Goal: Complete application form: Complete application form

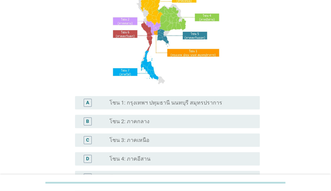
scroll to position [100, 0]
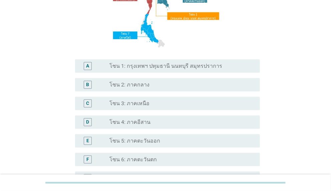
click at [84, 64] on div "A" at bounding box center [88, 66] width 8 height 8
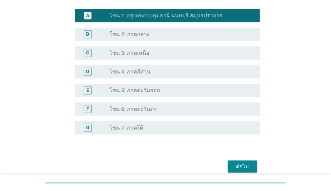
scroll to position [180, 0]
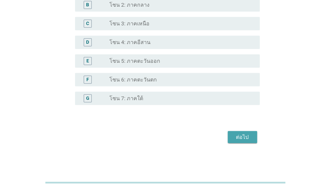
click at [248, 141] on button "ต่อไป" at bounding box center [242, 137] width 29 height 12
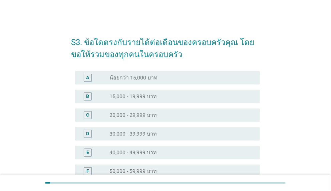
click at [88, 134] on div "D" at bounding box center [87, 133] width 3 height 7
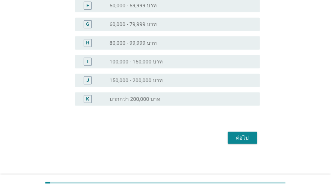
scroll to position [166, 0]
click at [238, 139] on div "ต่อไป" at bounding box center [242, 138] width 19 height 8
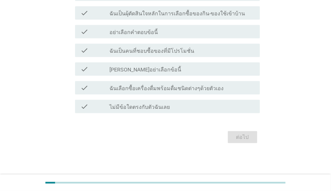
scroll to position [0, 0]
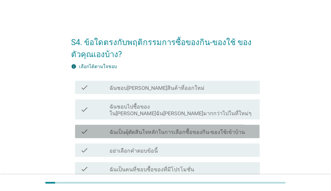
click at [215, 129] on label "ฉันเป็นผุ้ตัดสินใจหลักในการเลือกซื้อของกิน-ของใช้เข้าบ้าน" at bounding box center [178, 132] width 136 height 7
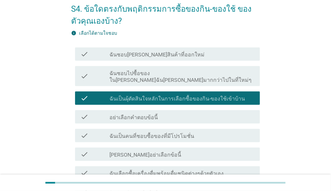
click at [186, 133] on label "ฉันเป็นคนที่ชอบซื้อของที่มีโปรโมชั่น" at bounding box center [152, 136] width 85 height 7
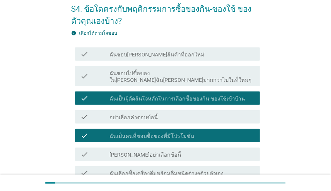
scroll to position [100, 0]
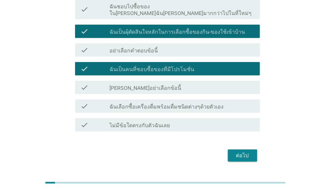
click at [192, 104] on div "check check_box_outline_blank ฉันเลือกซื้อเครื่องดื่มพร้อมดื่มชนิดต่างๆด้วยตัวเ…" at bounding box center [167, 106] width 185 height 13
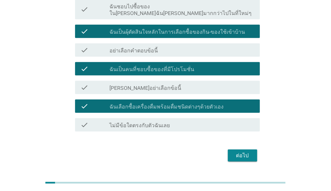
click at [244, 152] on div "ต่อไป" at bounding box center [242, 156] width 19 height 8
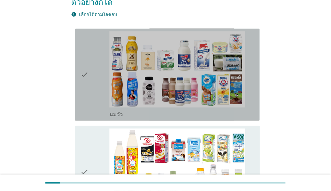
click at [82, 64] on icon "check" at bounding box center [84, 74] width 8 height 87
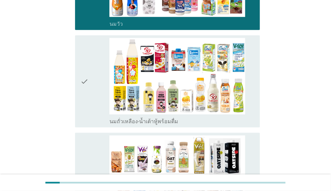
scroll to position [234, 0]
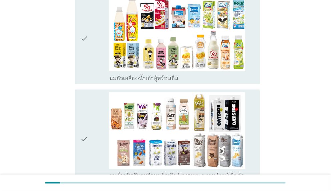
click at [85, 23] on icon "check" at bounding box center [84, 38] width 8 height 87
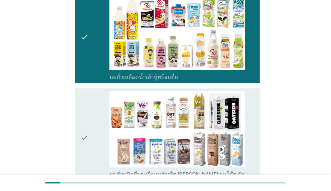
scroll to position [267, 0]
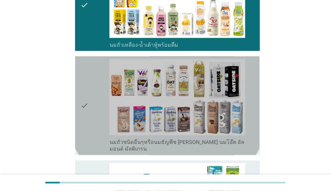
click at [86, 88] on icon "check" at bounding box center [84, 106] width 8 height 94
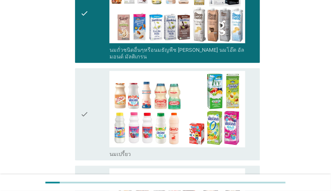
scroll to position [434, 0]
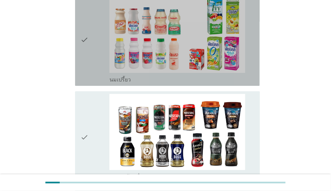
click at [87, 19] on icon "check" at bounding box center [84, 39] width 8 height 87
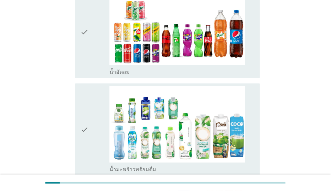
scroll to position [735, 0]
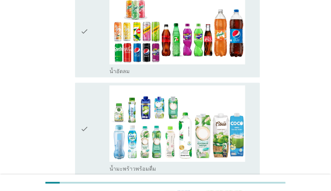
click at [85, 7] on icon "check" at bounding box center [84, 31] width 8 height 87
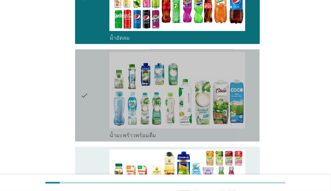
click at [88, 80] on icon "check" at bounding box center [84, 95] width 8 height 87
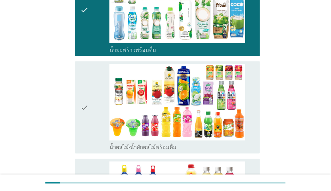
scroll to position [902, 0]
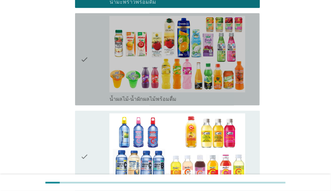
click at [88, 47] on icon "check" at bounding box center [84, 59] width 8 height 87
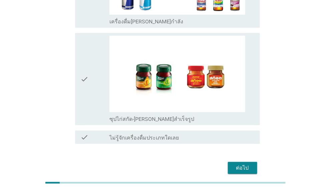
scroll to position [1379, 0]
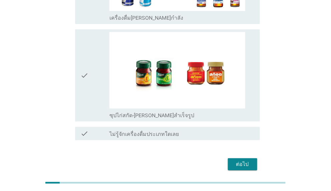
click at [240, 160] on div "ต่อไป" at bounding box center [242, 164] width 19 height 8
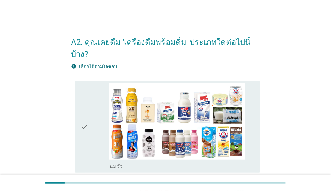
click at [89, 117] on div "check" at bounding box center [94, 126] width 29 height 87
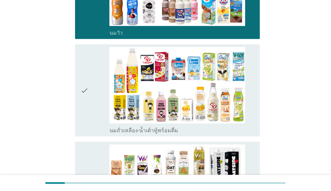
click at [89, 82] on div "check" at bounding box center [94, 90] width 29 height 87
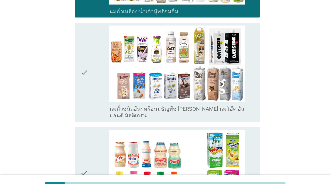
scroll to position [301, 0]
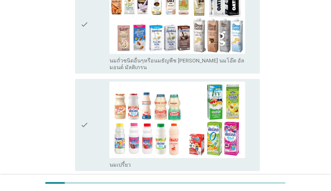
click at [91, 25] on div "check" at bounding box center [94, 25] width 29 height 94
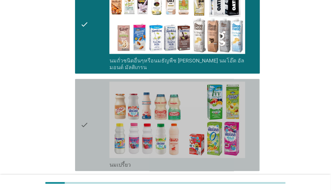
click at [91, 117] on div "check" at bounding box center [94, 125] width 29 height 87
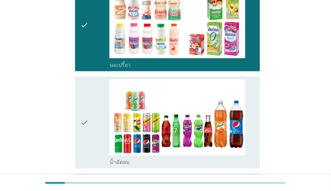
click at [85, 105] on icon "check" at bounding box center [84, 122] width 8 height 87
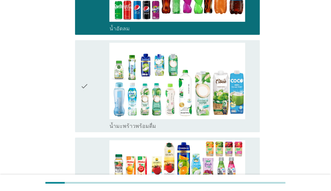
click at [83, 82] on icon "check" at bounding box center [84, 86] width 8 height 87
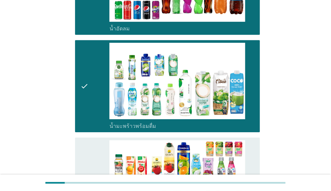
scroll to position [634, 0]
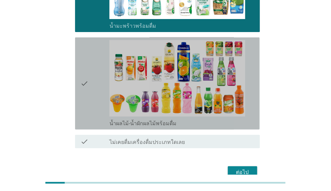
click at [82, 67] on icon "check" at bounding box center [84, 83] width 8 height 87
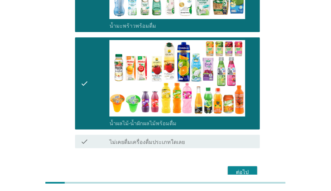
click at [244, 166] on button "ต่อไป" at bounding box center [242, 172] width 29 height 12
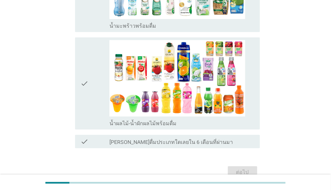
scroll to position [0, 0]
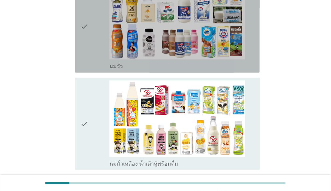
click at [92, 29] on div "check" at bounding box center [94, 26] width 29 height 87
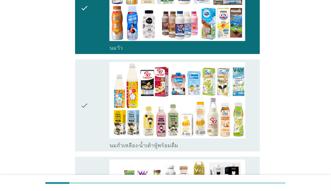
scroll to position [134, 0]
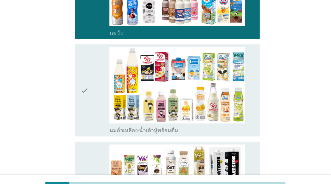
click at [90, 82] on div "check" at bounding box center [94, 90] width 29 height 87
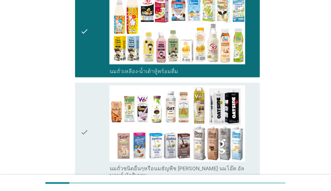
scroll to position [234, 0]
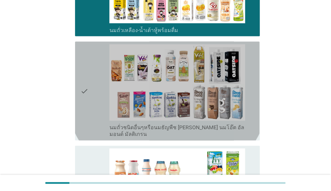
click at [89, 85] on div "check" at bounding box center [94, 91] width 29 height 94
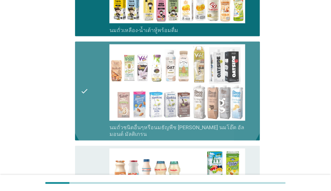
click at [89, 85] on div "check" at bounding box center [94, 91] width 29 height 94
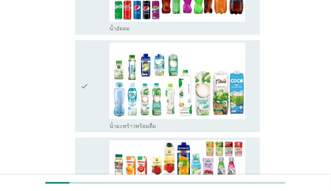
click at [89, 72] on div "check" at bounding box center [94, 86] width 29 height 87
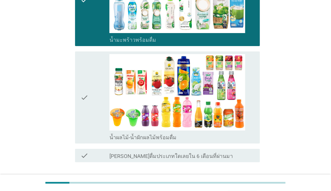
scroll to position [662, 0]
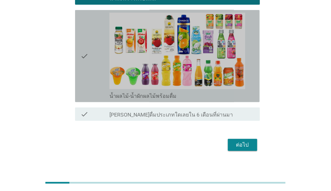
click at [87, 48] on icon "check" at bounding box center [84, 56] width 8 height 87
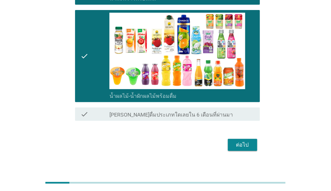
click at [251, 141] on div "ต่อไป" at bounding box center [242, 145] width 19 height 8
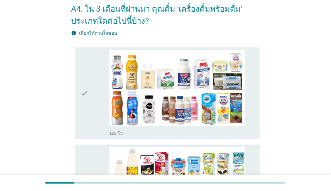
scroll to position [67, 0]
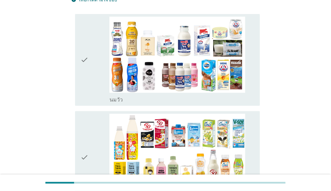
click at [73, 63] on div "check check_box_outline_blank [PERSON_NAME]" at bounding box center [165, 60] width 189 height 98
click at [86, 63] on icon "check" at bounding box center [84, 60] width 8 height 87
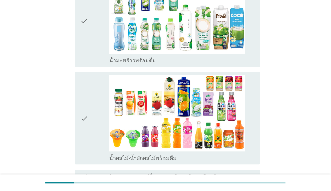
click at [96, 40] on div "check" at bounding box center [94, 21] width 29 height 87
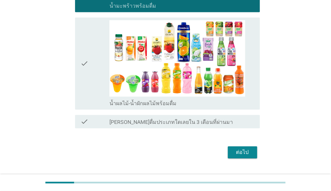
scroll to position [370, 0]
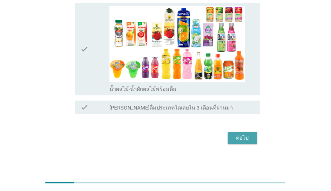
click at [252, 139] on div "ต่อไป" at bounding box center [242, 138] width 19 height 8
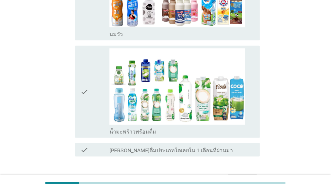
scroll to position [134, 0]
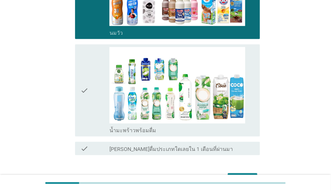
click at [98, 78] on div "check" at bounding box center [94, 90] width 29 height 87
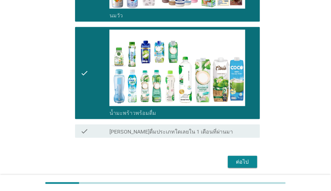
scroll to position [175, 0]
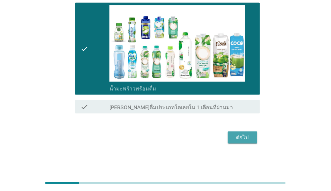
click at [243, 139] on div "ต่อไป" at bounding box center [242, 138] width 19 height 8
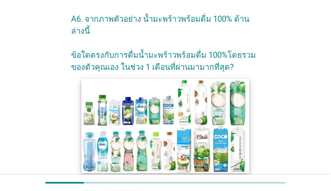
scroll to position [33, 0]
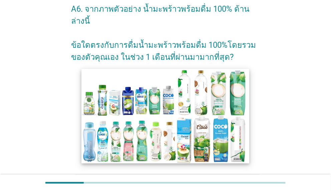
click at [119, 93] on img at bounding box center [165, 116] width 168 height 95
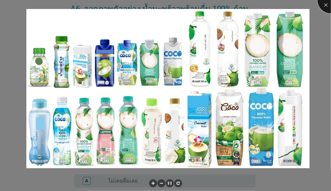
click at [323, 8] on div at bounding box center [331, 0] width 27 height 27
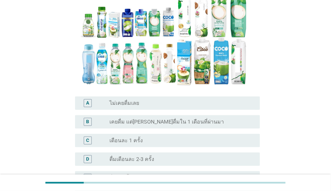
scroll to position [167, 0]
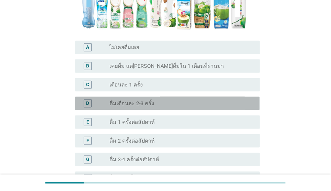
click at [90, 100] on div "D" at bounding box center [88, 104] width 8 height 8
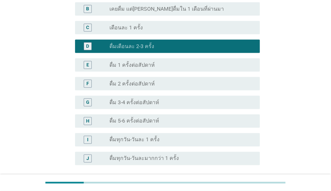
scroll to position [267, 0]
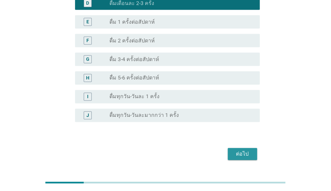
click at [245, 150] on div "ต่อไป" at bounding box center [242, 154] width 19 height 8
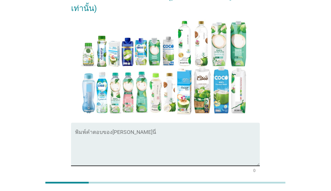
scroll to position [144, 0]
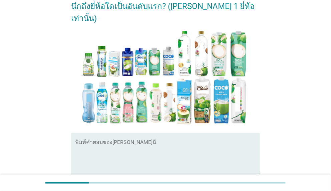
click at [148, 141] on textarea "พิมพ์คำตอบของคุณ ที่นี่" at bounding box center [167, 158] width 185 height 35
type textarea "ท"
type textarea "[PERSON_NAME]"
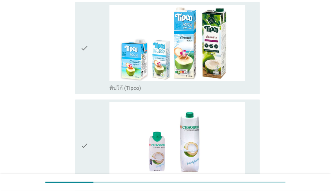
scroll to position [601, 0]
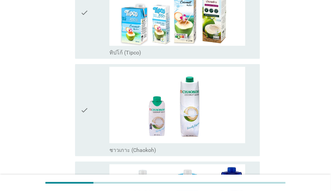
click at [80, 15] on div "check check_box_outline_blank ทิปโก้ (Tipco)" at bounding box center [167, 13] width 185 height 92
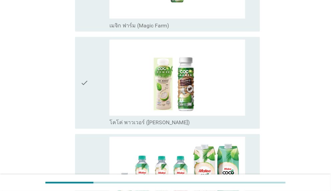
scroll to position [1002, 0]
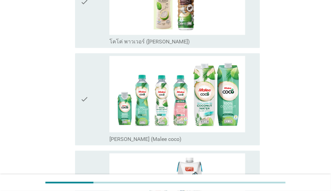
click at [88, 102] on div "check" at bounding box center [94, 99] width 29 height 87
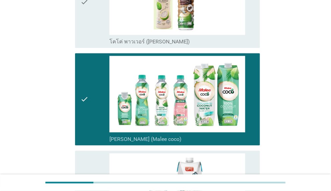
scroll to position [1202, 0]
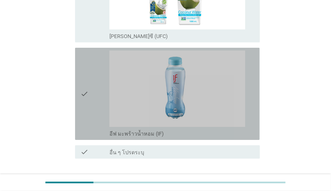
click at [80, 94] on icon "check" at bounding box center [84, 93] width 8 height 87
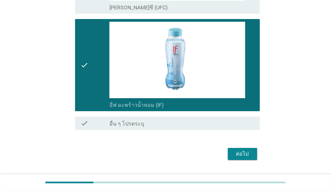
scroll to position [1246, 0]
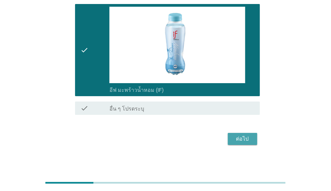
click at [243, 135] on div "ต่อไป" at bounding box center [242, 139] width 19 height 8
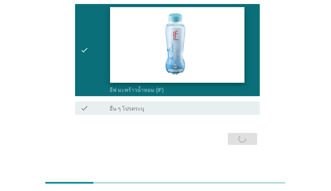
scroll to position [0, 0]
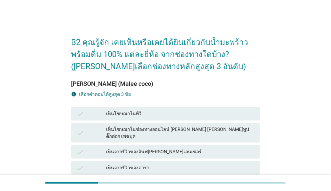
click at [91, 112] on div "check" at bounding box center [91, 114] width 30 height 8
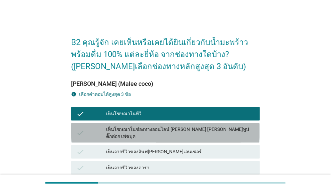
click at [97, 130] on div "check" at bounding box center [91, 133] width 30 height 14
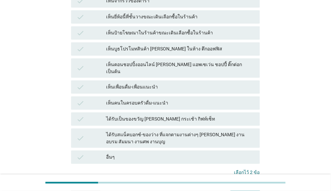
scroll to position [210, 0]
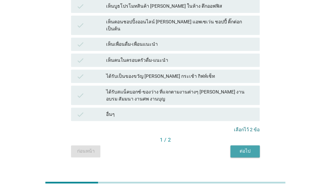
click at [246, 148] on div "ต่อไป" at bounding box center [245, 151] width 19 height 7
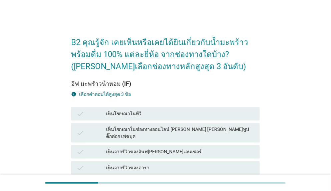
click at [90, 126] on div "check" at bounding box center [91, 133] width 30 height 14
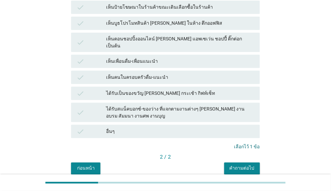
scroll to position [210, 0]
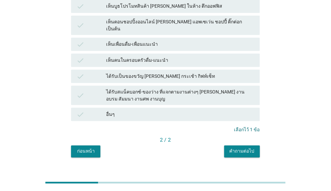
click at [246, 148] on div "คำถามต่อไป" at bounding box center [242, 151] width 25 height 7
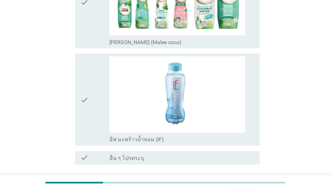
scroll to position [0, 0]
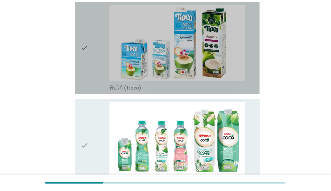
click at [89, 59] on div "check" at bounding box center [94, 48] width 29 height 87
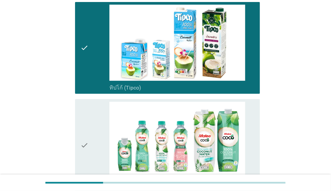
click at [89, 138] on div "check" at bounding box center [94, 145] width 29 height 87
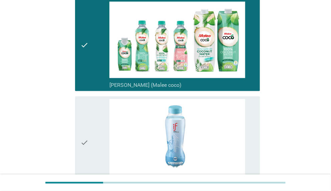
click at [94, 112] on div "check" at bounding box center [94, 142] width 29 height 87
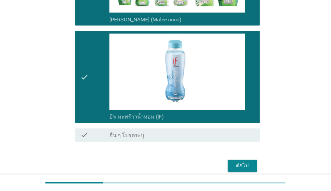
scroll to position [260, 0]
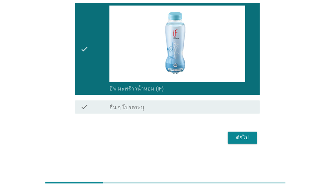
click at [245, 138] on div "ต่อไป" at bounding box center [242, 138] width 19 height 8
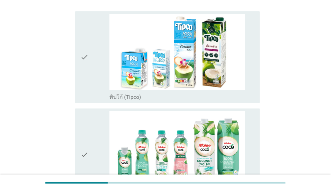
scroll to position [100, 0]
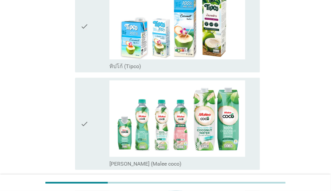
click at [86, 39] on icon "check" at bounding box center [84, 26] width 8 height 87
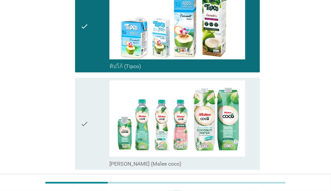
click at [94, 130] on div "check" at bounding box center [94, 123] width 29 height 87
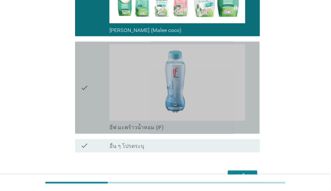
click at [100, 95] on div "check" at bounding box center [94, 87] width 29 height 87
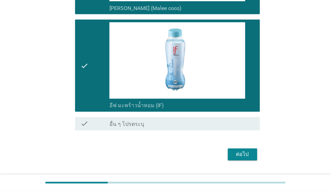
scroll to position [272, 0]
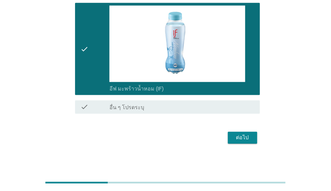
click at [246, 135] on div "ต่อไป" at bounding box center [242, 138] width 19 height 8
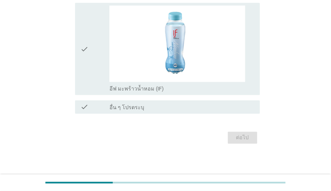
scroll to position [0, 0]
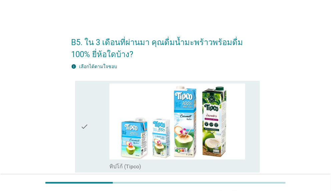
click at [74, 138] on div "check check_box_outline_blank ทิปโก้ (Tipco)" at bounding box center [165, 127] width 189 height 98
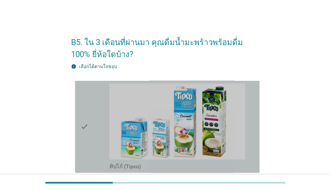
click at [94, 138] on div "check" at bounding box center [94, 126] width 29 height 87
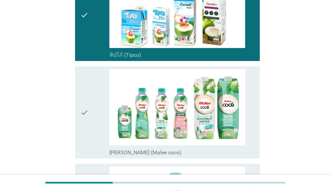
scroll to position [167, 0]
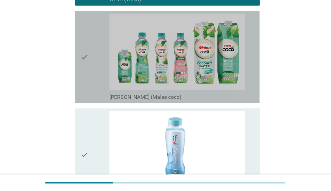
drag, startPoint x: 94, startPoint y: 75, endPoint x: 95, endPoint y: 112, distance: 36.8
click at [94, 75] on div "check" at bounding box center [94, 57] width 29 height 87
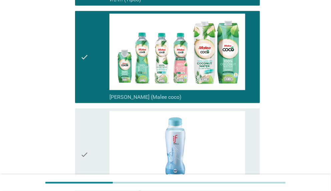
click at [97, 137] on div "check" at bounding box center [94, 154] width 29 height 87
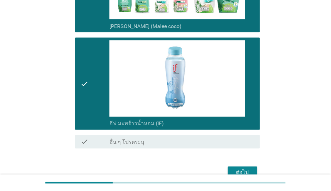
scroll to position [272, 0]
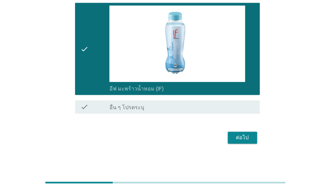
click at [235, 141] on div "ต่อไป" at bounding box center [242, 138] width 19 height 8
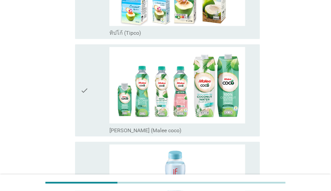
click at [89, 105] on div "check" at bounding box center [94, 90] width 29 height 87
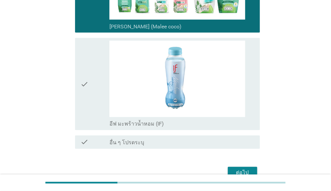
scroll to position [272, 0]
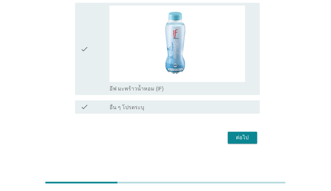
click at [242, 138] on div "ต่อไป" at bounding box center [242, 138] width 19 height 8
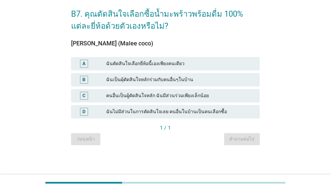
scroll to position [0, 0]
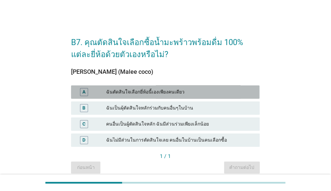
click at [99, 94] on div "A" at bounding box center [91, 92] width 30 height 8
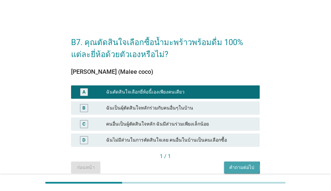
click at [256, 168] on button "คำถามต่อไป" at bounding box center [242, 168] width 36 height 12
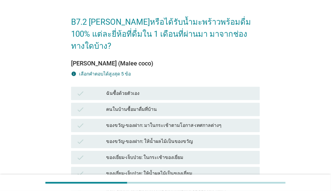
scroll to position [33, 0]
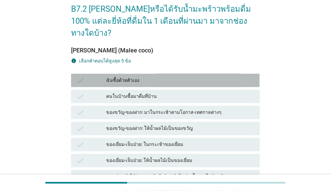
click at [143, 76] on div "ฉันซื้อด้วยตัวเอง" at bounding box center [180, 80] width 148 height 8
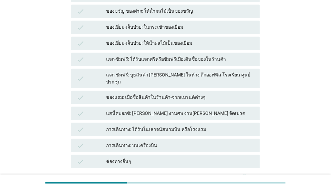
scroll to position [192, 0]
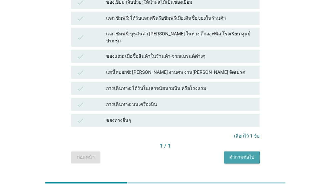
click at [238, 154] on div "คำถามต่อไป" at bounding box center [242, 157] width 25 height 7
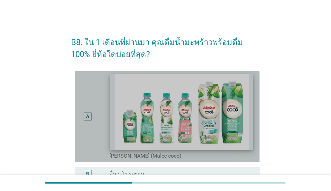
click at [207, 120] on img at bounding box center [182, 112] width 144 height 76
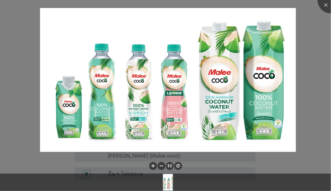
click at [311, 37] on div at bounding box center [165, 95] width 331 height 191
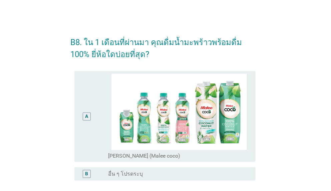
click at [85, 111] on div "A" at bounding box center [87, 117] width 14 height 86
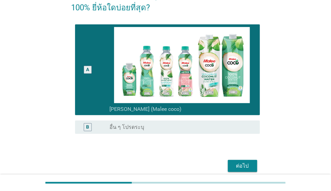
scroll to position [75, 0]
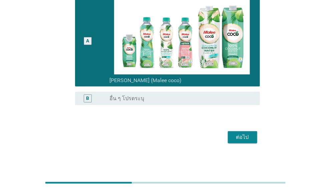
click at [245, 138] on div "ต่อไป" at bounding box center [242, 137] width 19 height 8
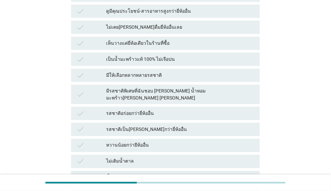
scroll to position [200, 0]
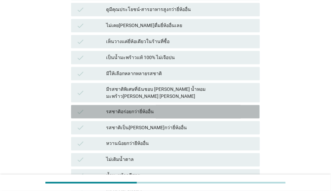
click at [83, 108] on icon "check" at bounding box center [80, 112] width 8 height 8
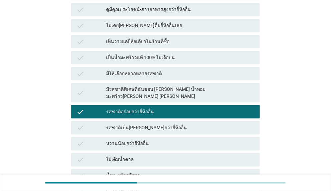
scroll to position [367, 0]
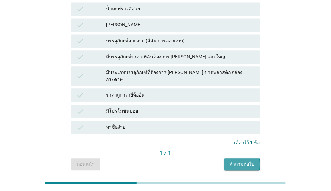
click at [249, 158] on button "คำถามต่อไป" at bounding box center [242, 164] width 36 height 12
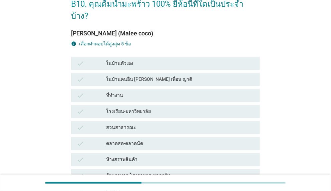
scroll to position [67, 0]
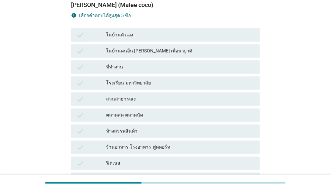
click at [88, 28] on div "check ในบ้านตัวเอง" at bounding box center [165, 34] width 189 height 13
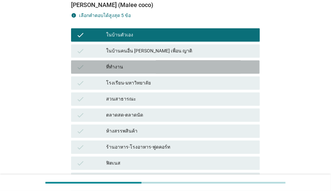
click at [91, 63] on div "check" at bounding box center [91, 67] width 30 height 8
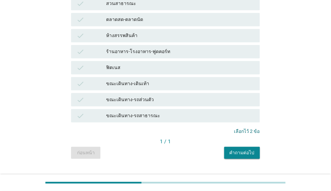
scroll to position [164, 0]
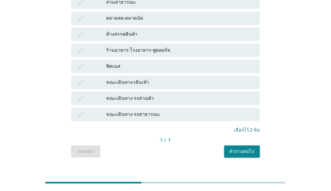
click at [246, 148] on div "คำถามต่อไป" at bounding box center [242, 151] width 25 height 7
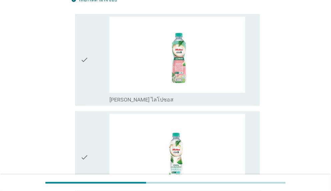
scroll to position [167, 0]
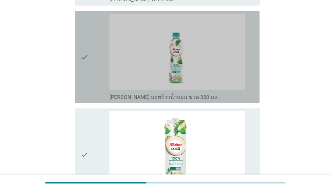
click at [89, 61] on div "check" at bounding box center [94, 57] width 29 height 87
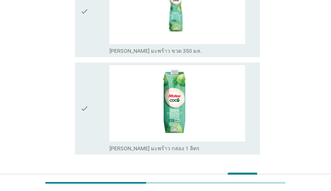
scroll to position [534, 0]
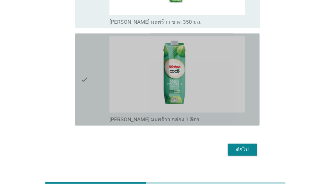
click at [84, 72] on icon "check" at bounding box center [84, 79] width 8 height 87
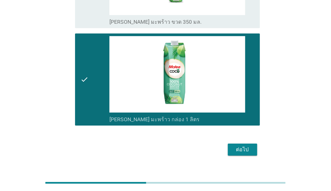
click at [246, 151] on div "ต่อไป" at bounding box center [242, 150] width 19 height 8
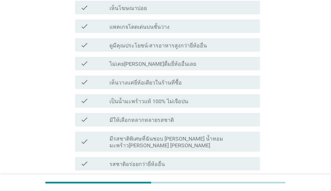
scroll to position [301, 0]
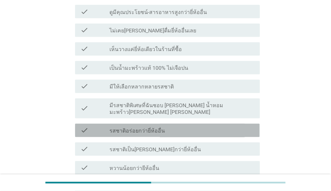
click at [94, 127] on div "check" at bounding box center [94, 131] width 29 height 8
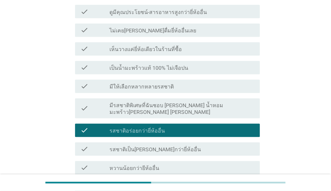
click at [93, 145] on div "check" at bounding box center [94, 149] width 29 height 8
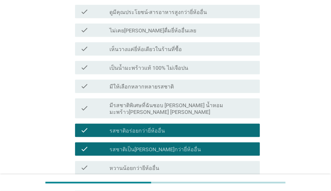
click at [98, 161] on div "check check_box_outline_blank หวานน้อยกว่ายีห้ออื่น" at bounding box center [167, 167] width 185 height 13
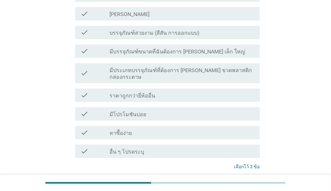
scroll to position [540, 0]
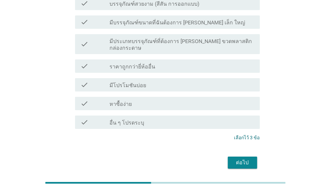
click at [237, 159] on div "ต่อไป" at bounding box center [242, 163] width 19 height 8
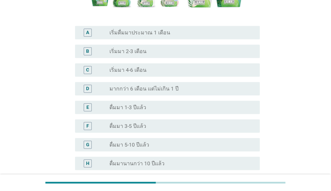
scroll to position [100, 0]
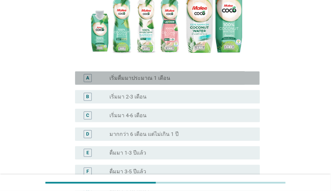
click at [95, 82] on div "A" at bounding box center [87, 78] width 14 height 8
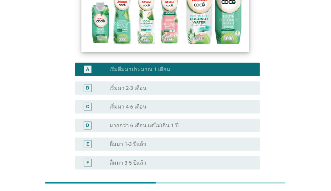
scroll to position [77, 0]
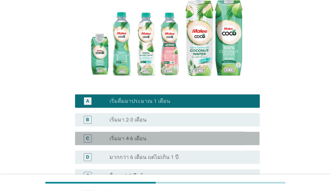
click at [99, 139] on div "C" at bounding box center [94, 139] width 29 height 8
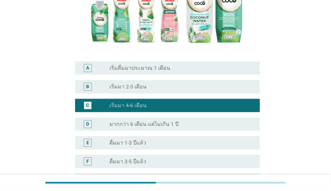
scroll to position [144, 0]
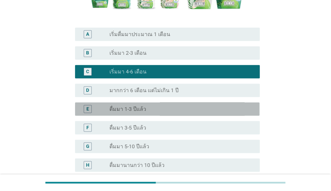
click at [94, 103] on div "E radio_button_unchecked ดื่มมา 1-3 ปีแล้ว" at bounding box center [167, 109] width 185 height 13
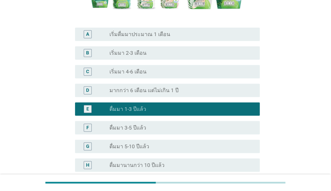
click at [97, 91] on div "D" at bounding box center [94, 90] width 29 height 8
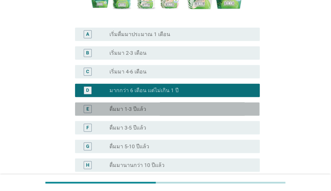
click at [97, 108] on div "E" at bounding box center [94, 109] width 29 height 8
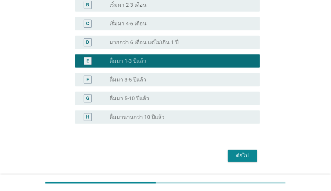
scroll to position [211, 0]
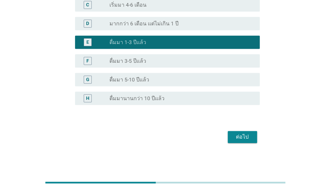
click at [238, 138] on div "ต่อไป" at bounding box center [242, 137] width 19 height 8
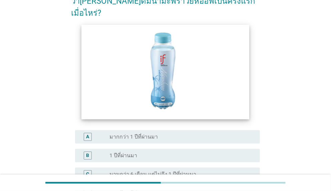
scroll to position [100, 0]
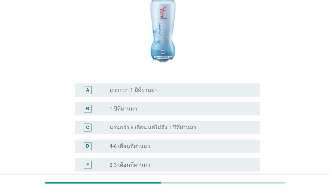
click at [142, 106] on div "radio_button_unchecked 1 ปีที่ผ่านมา" at bounding box center [180, 109] width 140 height 7
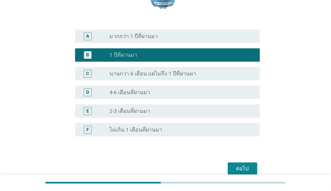
scroll to position [173, 0]
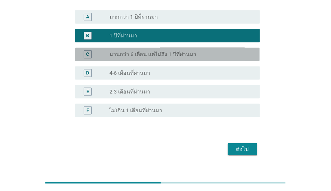
click at [136, 51] on label "นานกว่า 6 เดือน แต่ไม่ถึง 1 ปีที่ผ่านมา" at bounding box center [153, 54] width 87 height 7
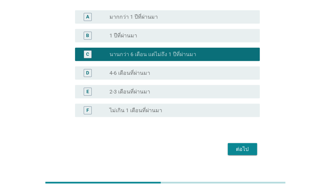
click at [119, 70] on label "4-6 เดือนที่ผ่านมา" at bounding box center [130, 73] width 41 height 7
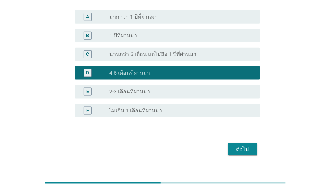
click at [246, 145] on div "ต่อไป" at bounding box center [242, 149] width 19 height 8
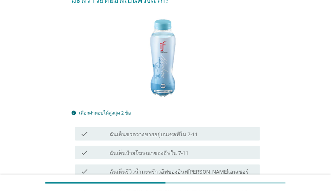
scroll to position [134, 0]
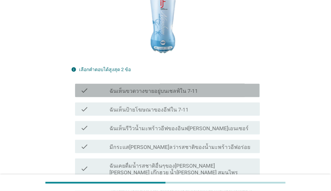
click at [134, 88] on label "ฉันเห็นขวดวางขายอยู่บนเชลฟ์ใน 7-11" at bounding box center [154, 91] width 88 height 7
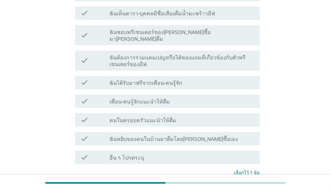
scroll to position [378, 0]
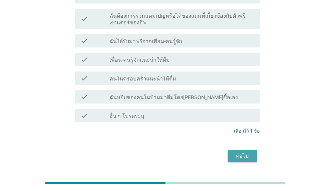
click at [236, 152] on div "ต่อไป" at bounding box center [242, 156] width 19 height 8
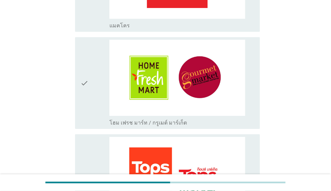
scroll to position [668, 0]
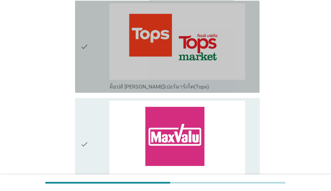
click at [88, 60] on div "check" at bounding box center [94, 46] width 29 height 87
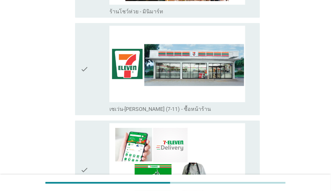
click at [79, 68] on div "check check_box_outline_blank เซเว่น-[PERSON_NAME] (7-11) - ซื้อหน้าร้าน" at bounding box center [167, 69] width 185 height 92
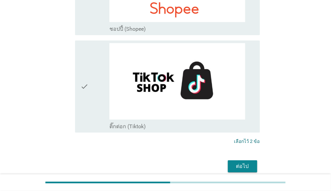
scroll to position [1863, 0]
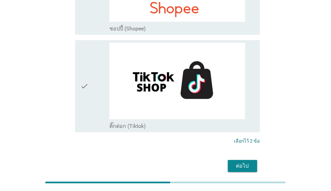
click at [245, 162] on div "ต่อไป" at bounding box center [242, 166] width 19 height 8
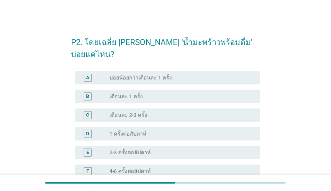
click at [165, 112] on div "radio_button_unchecked เดือนละ 2-3 ครั้ง" at bounding box center [180, 115] width 140 height 7
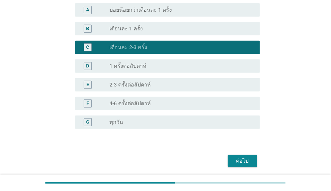
scroll to position [79, 0]
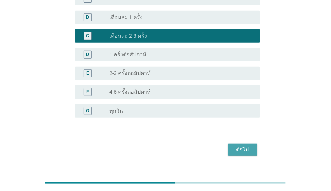
click at [241, 146] on div "ต่อไป" at bounding box center [242, 150] width 19 height 8
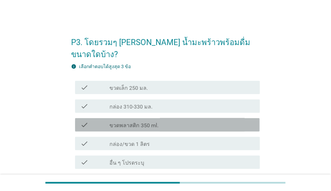
click at [150, 122] on label "ขวดพลาสติก 350 ml." at bounding box center [134, 125] width 49 height 7
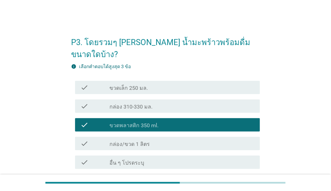
click at [131, 140] on div "check_box_outline_blank กล่อง/ขวด 1 ลิตร" at bounding box center [182, 144] width 145 height 8
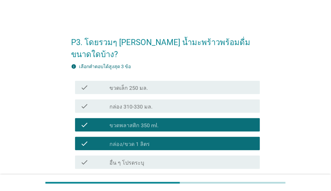
scroll to position [53, 0]
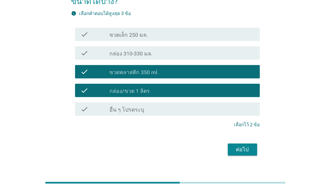
click at [248, 146] on div "ต่อไป" at bounding box center [242, 150] width 19 height 8
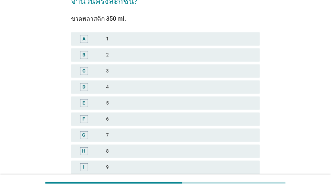
scroll to position [0, 0]
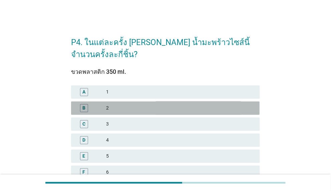
click at [158, 112] on div "B 2" at bounding box center [165, 108] width 189 height 13
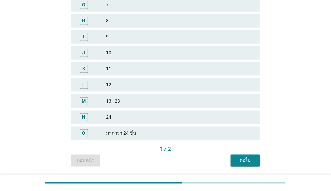
scroll to position [204, 0]
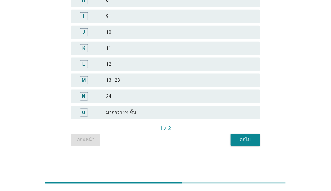
click at [251, 138] on div "ต่อไป" at bounding box center [245, 139] width 19 height 7
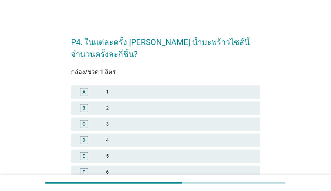
click at [142, 108] on div "2" at bounding box center [180, 108] width 148 height 8
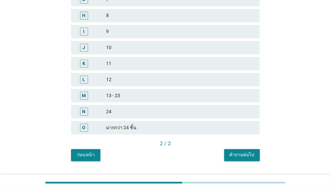
scroll to position [204, 0]
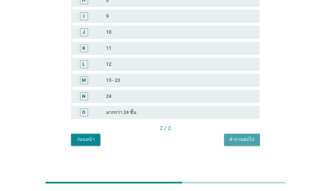
click at [249, 141] on div "คำถามต่อไป" at bounding box center [242, 139] width 25 height 7
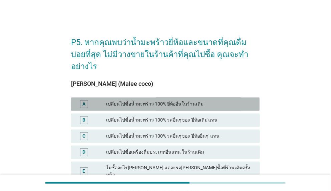
click at [196, 100] on div "เปลี่ยนไปซื้อน้ำมะพร้าว 100% ยี่ห้ออื่นในร้านเดิม" at bounding box center [180, 104] width 148 height 8
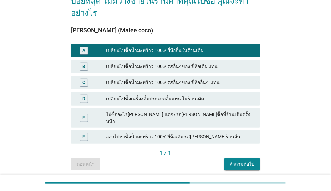
scroll to position [60, 0]
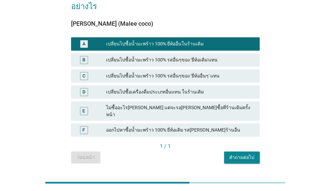
click at [247, 154] on div "คำถามต่อไป" at bounding box center [242, 157] width 25 height 7
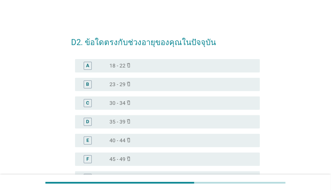
click at [132, 121] on div "radio_button_unchecked 35 - 39 ปี" at bounding box center [180, 122] width 140 height 7
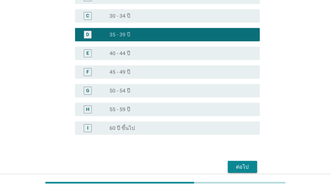
scroll to position [117, 0]
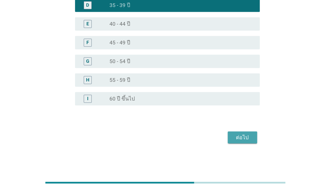
click at [244, 137] on div "ต่อไป" at bounding box center [242, 138] width 19 height 8
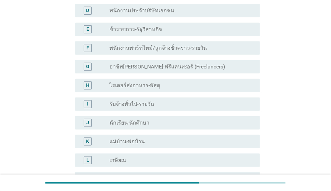
scroll to position [0, 0]
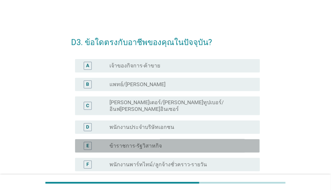
click at [149, 143] on label "ข้าราชการ-รัฐวิสาหกิจ" at bounding box center [136, 146] width 52 height 7
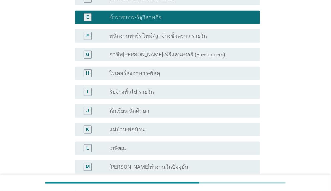
scroll to position [200, 0]
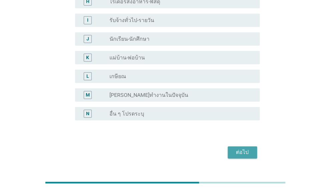
click at [245, 149] on div "ต่อไป" at bounding box center [242, 153] width 19 height 8
